Goal: Information Seeking & Learning: Get advice/opinions

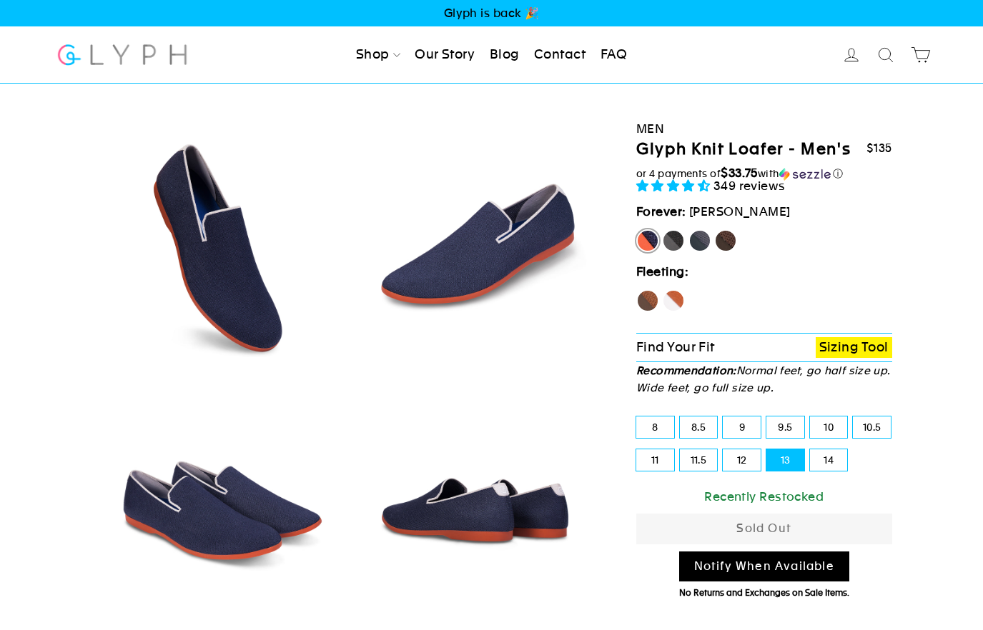
select select "highest-rating"
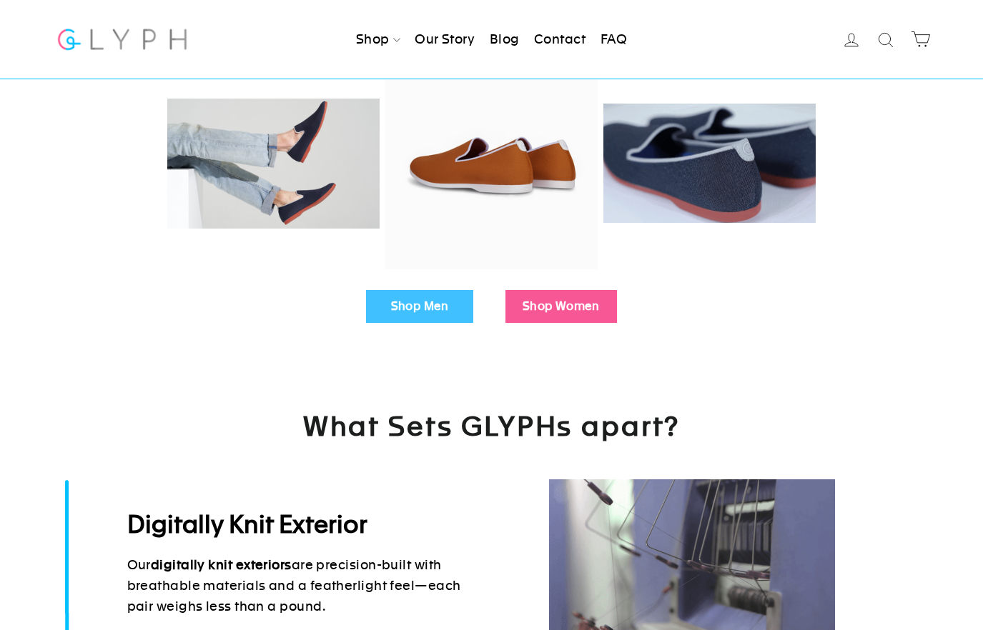
scroll to position [312, 0]
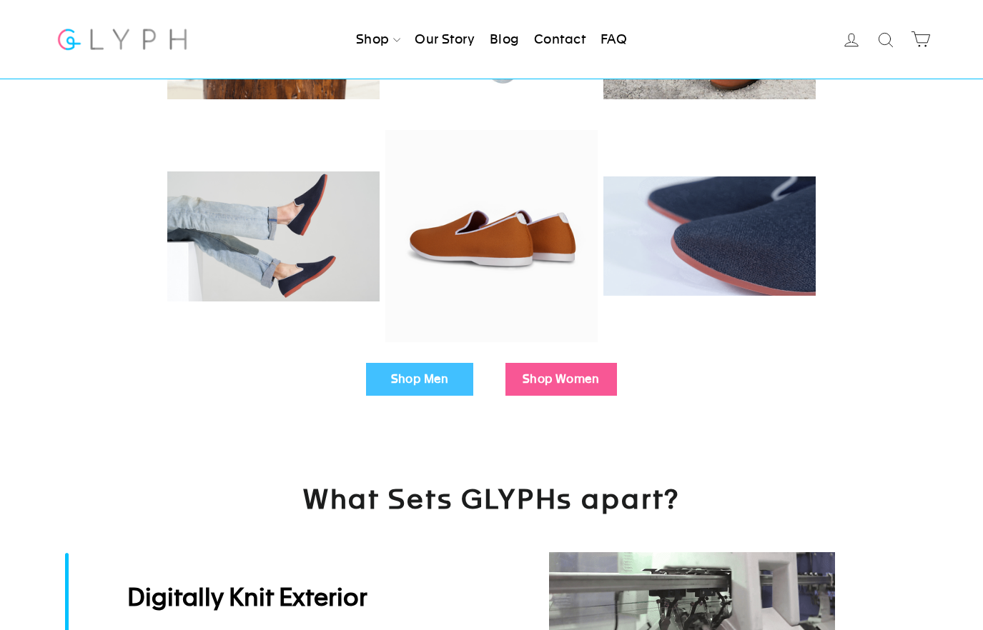
click at [400, 380] on link "Shop Men" at bounding box center [419, 379] width 107 height 33
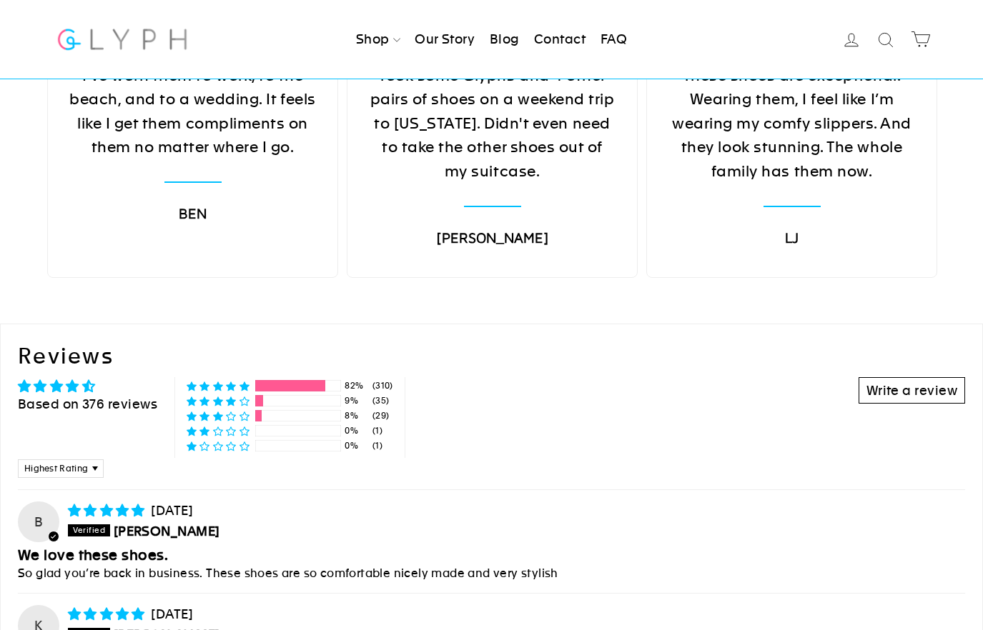
scroll to position [5493, 0]
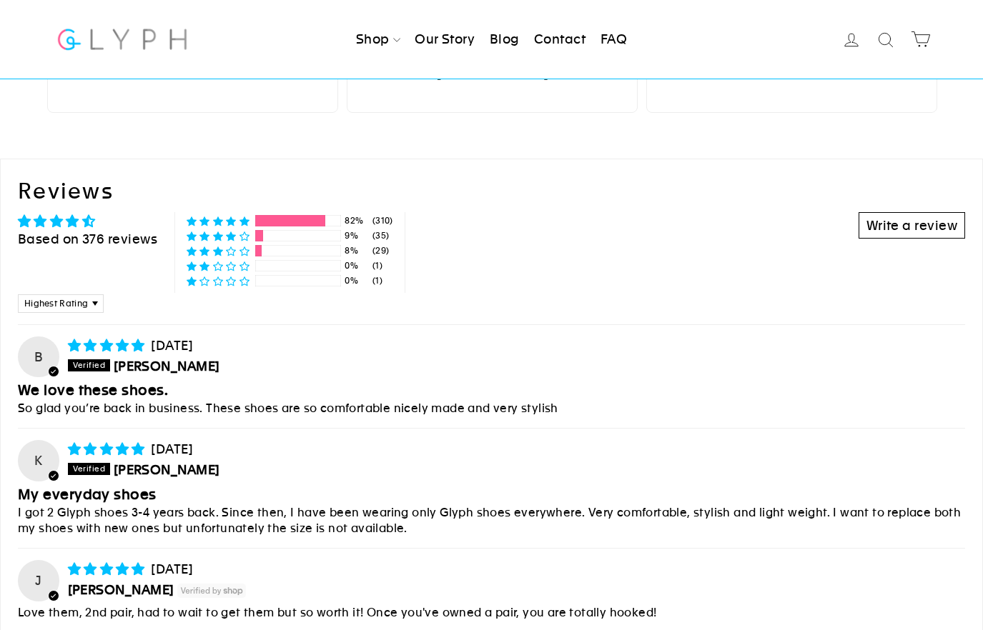
click at [84, 232] on div "Based on 376 reviews" at bounding box center [87, 239] width 139 height 18
click at [79, 304] on select "Most Recent Highest Rating Lowest Rating Only Pictures Pictures First Videos Fi…" at bounding box center [61, 303] width 86 height 19
click at [18, 294] on select "Most Recent Highest Rating Lowest Rating Only Pictures Pictures First Videos Fi…" at bounding box center [61, 303] width 86 height 19
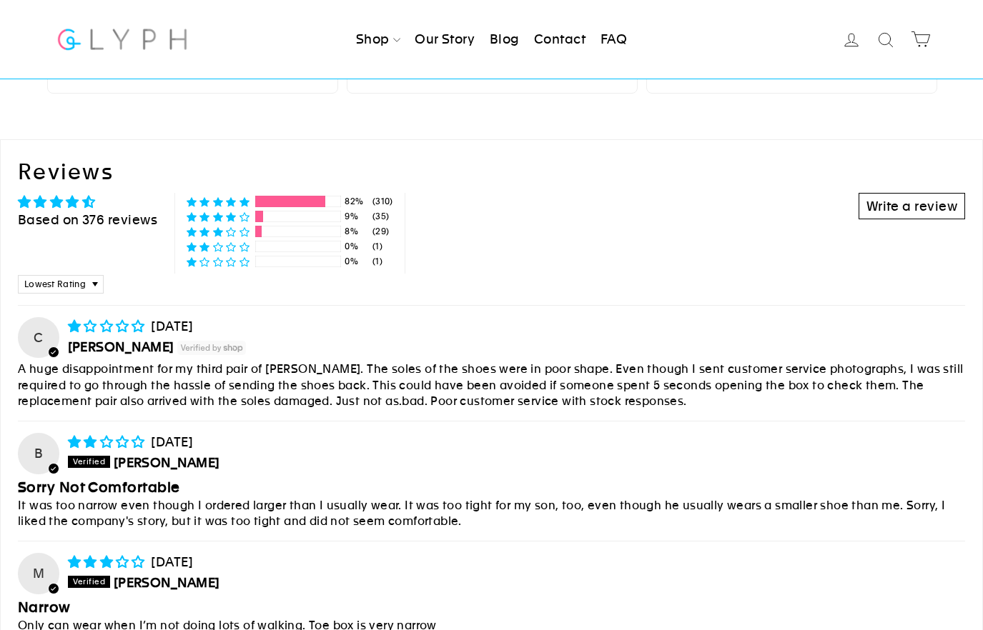
scroll to position [5465, 0]
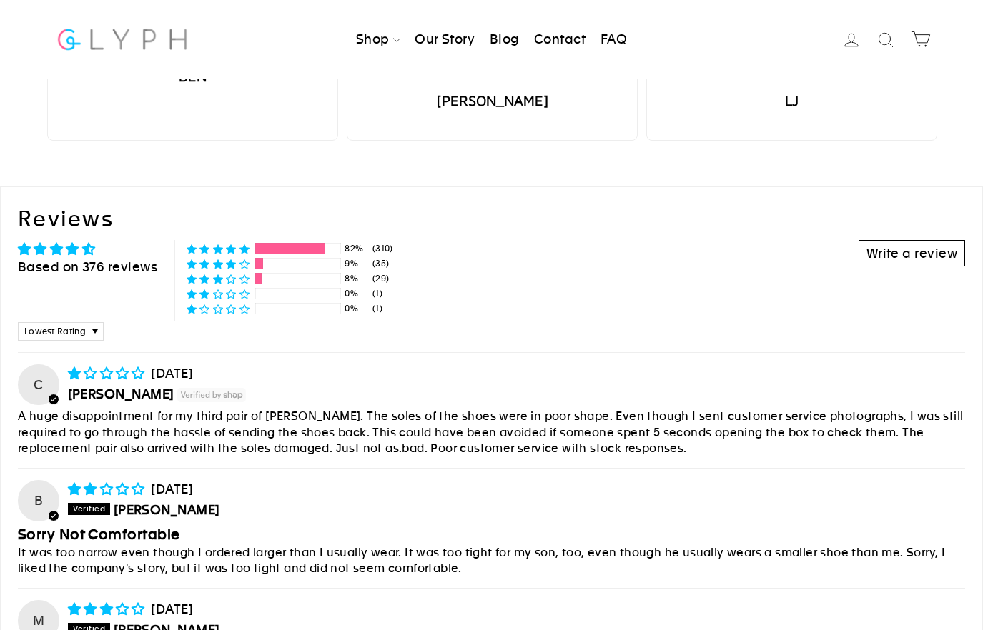
click at [126, 256] on div "Average rating is 4.73 stars" at bounding box center [87, 249] width 139 height 18
click at [62, 217] on h2 "Reviews" at bounding box center [491, 219] width 947 height 30
click at [79, 332] on select "Most Recent Highest Rating Lowest Rating Only Pictures Pictures First Videos Fi…" at bounding box center [61, 331] width 86 height 19
select select "most-recent"
click at [18, 322] on select "Most Recent Highest Rating Lowest Rating Only Pictures Pictures First Videos Fi…" at bounding box center [61, 331] width 86 height 19
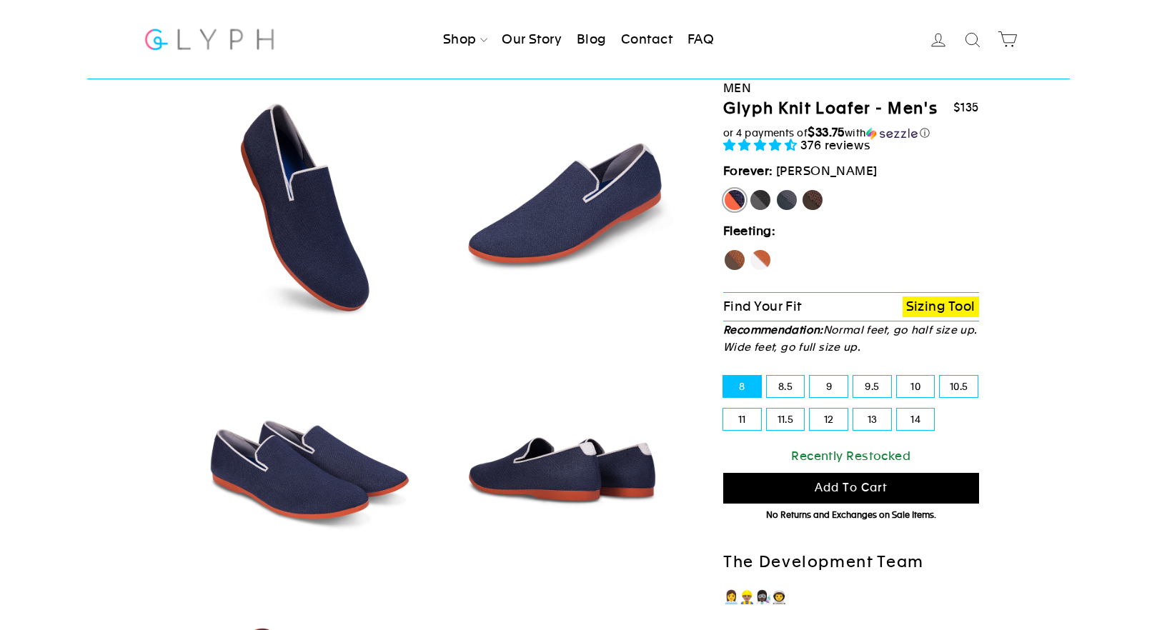
scroll to position [0, 0]
